Goal: Task Accomplishment & Management: Manage account settings

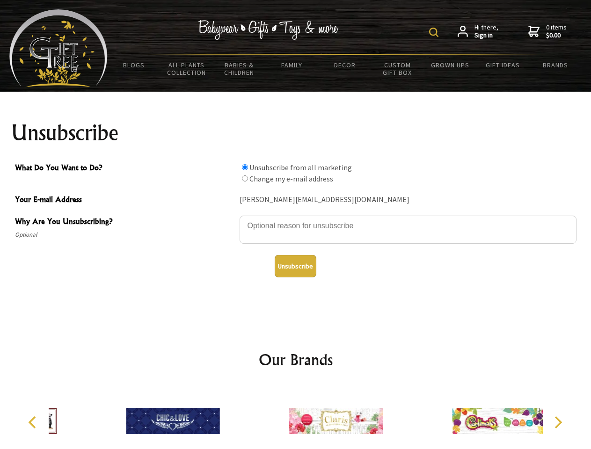
click at [435, 32] on img at bounding box center [433, 32] width 9 height 9
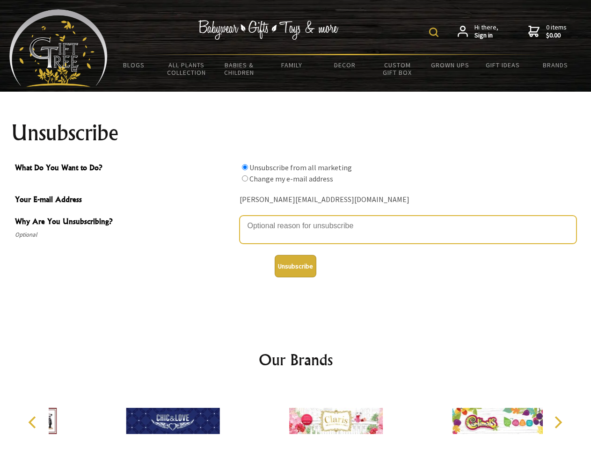
click at [296, 219] on textarea "Why Are You Unsubscribing?" at bounding box center [407, 230] width 337 height 28
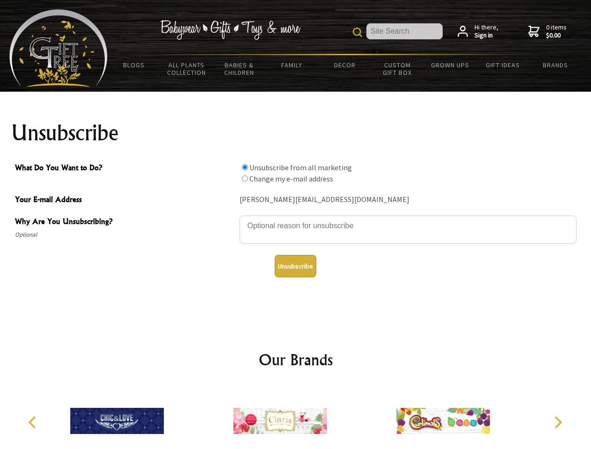
click at [245, 167] on input "What Do You Want to Do?" at bounding box center [245, 167] width 6 height 6
click at [245, 178] on input "What Do You Want to Do?" at bounding box center [245, 178] width 6 height 6
radio input "true"
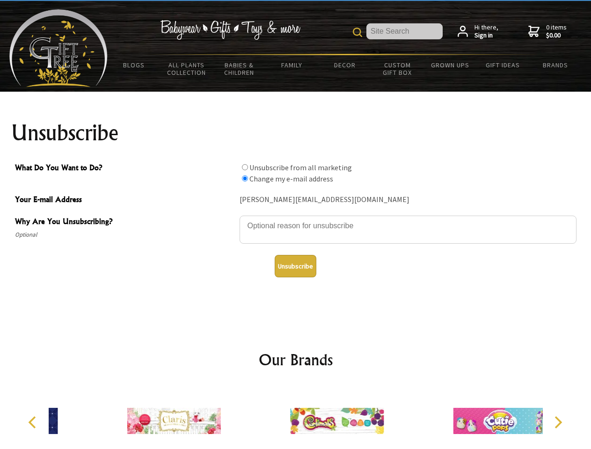
click at [295, 266] on button "Unsubscribe" at bounding box center [296, 266] width 42 height 22
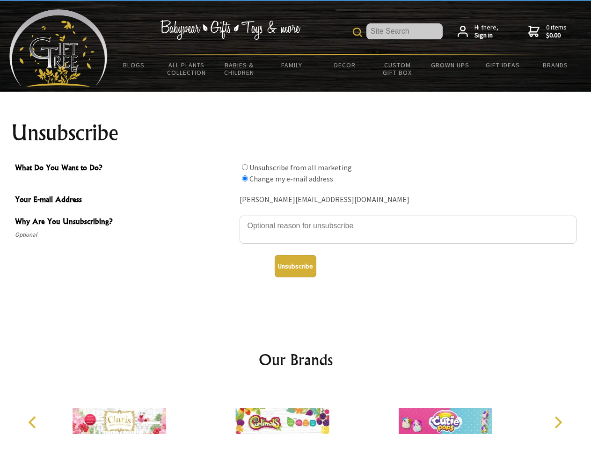
click at [296, 417] on img at bounding box center [282, 421] width 94 height 70
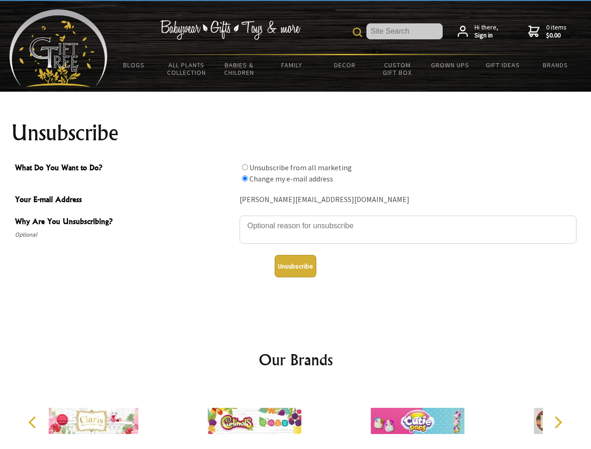
click at [34, 422] on icon "Previous" at bounding box center [33, 422] width 12 height 12
click at [557, 422] on icon "Next" at bounding box center [557, 422] width 12 height 12
